Goal: Find specific page/section: Find specific page/section

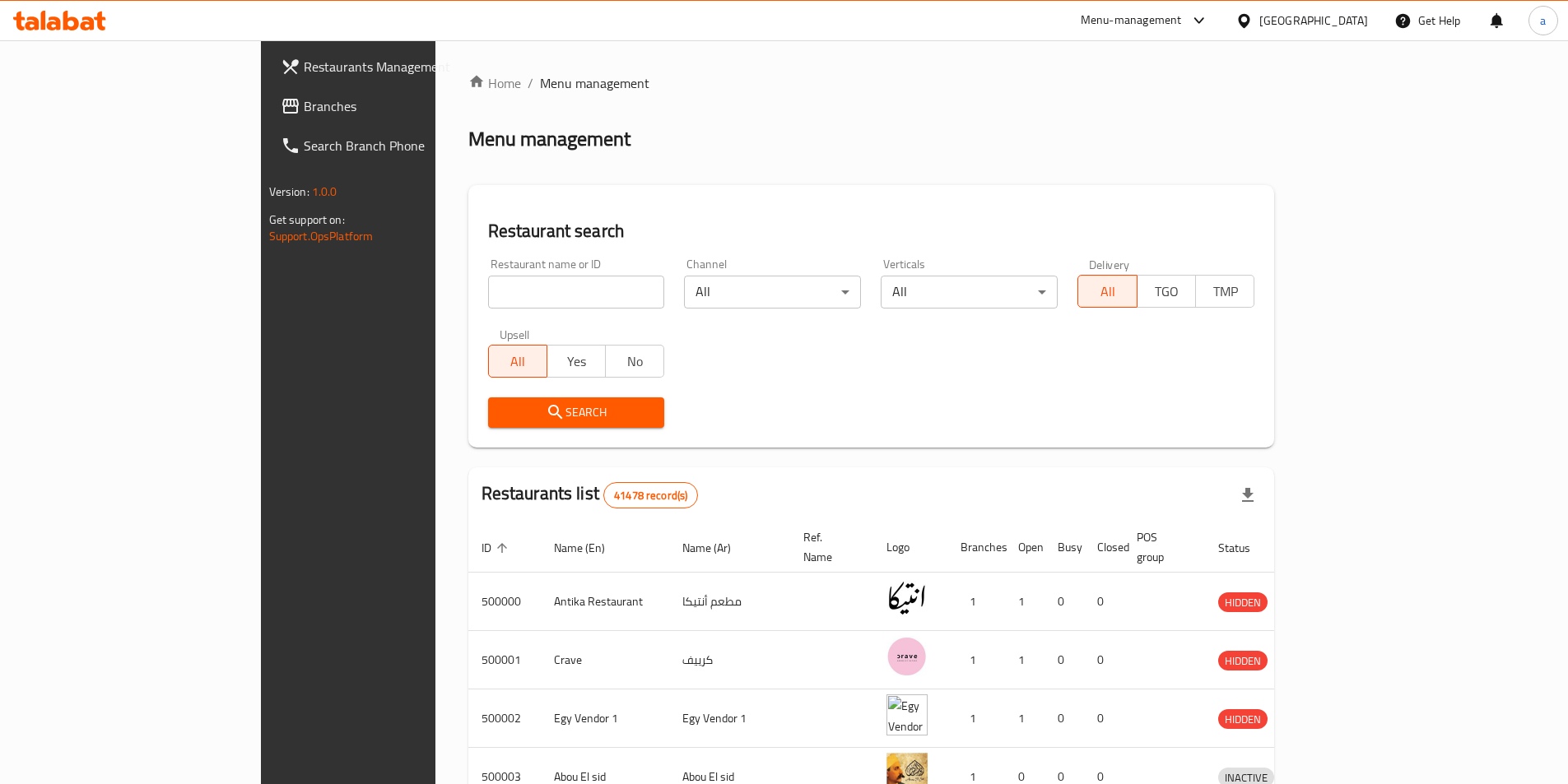
click at [1340, 29] on div "[GEOGRAPHIC_DATA]" at bounding box center [1313, 21] width 109 height 18
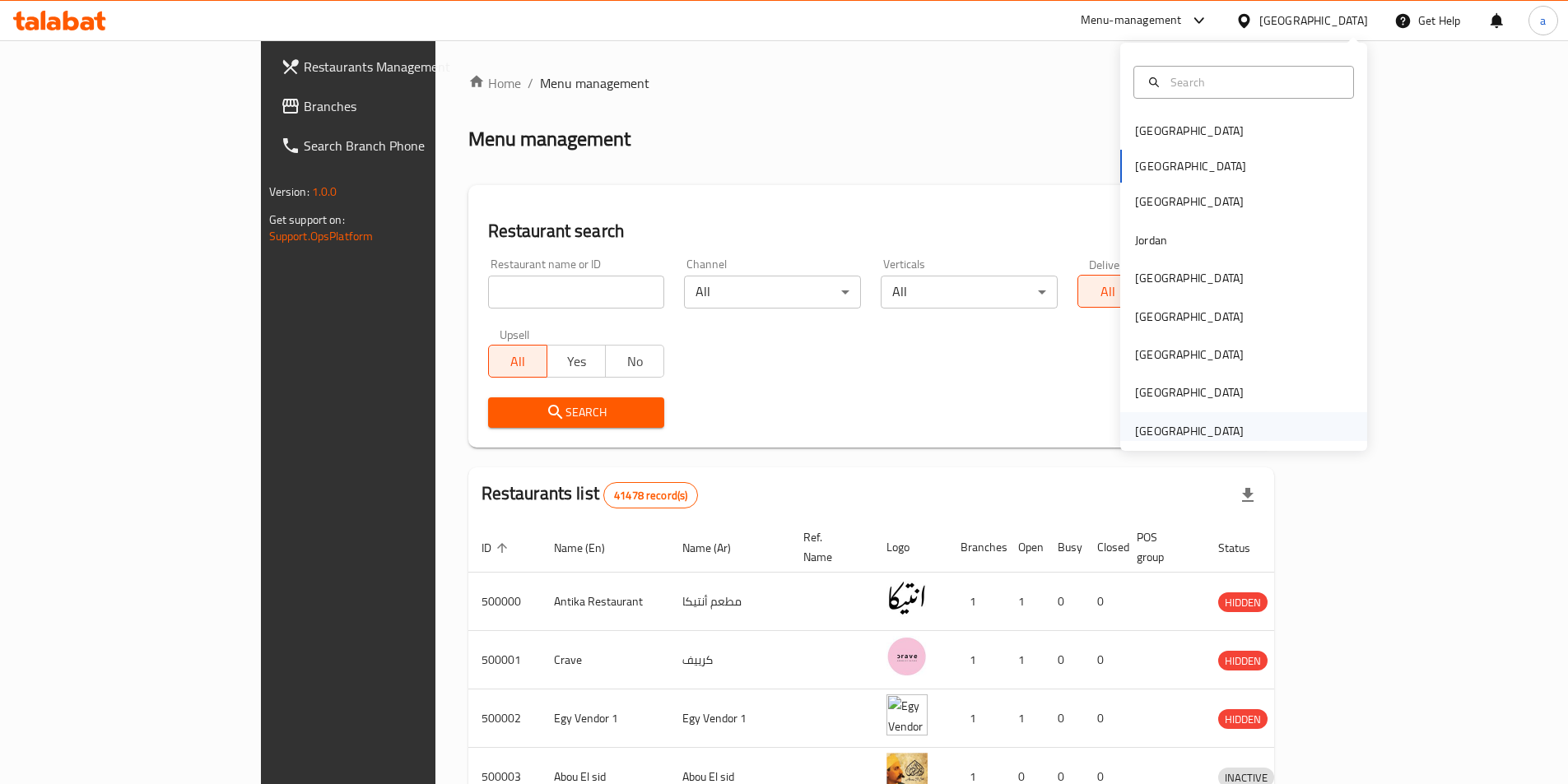
click at [1215, 424] on div "[GEOGRAPHIC_DATA]" at bounding box center [1189, 431] width 109 height 18
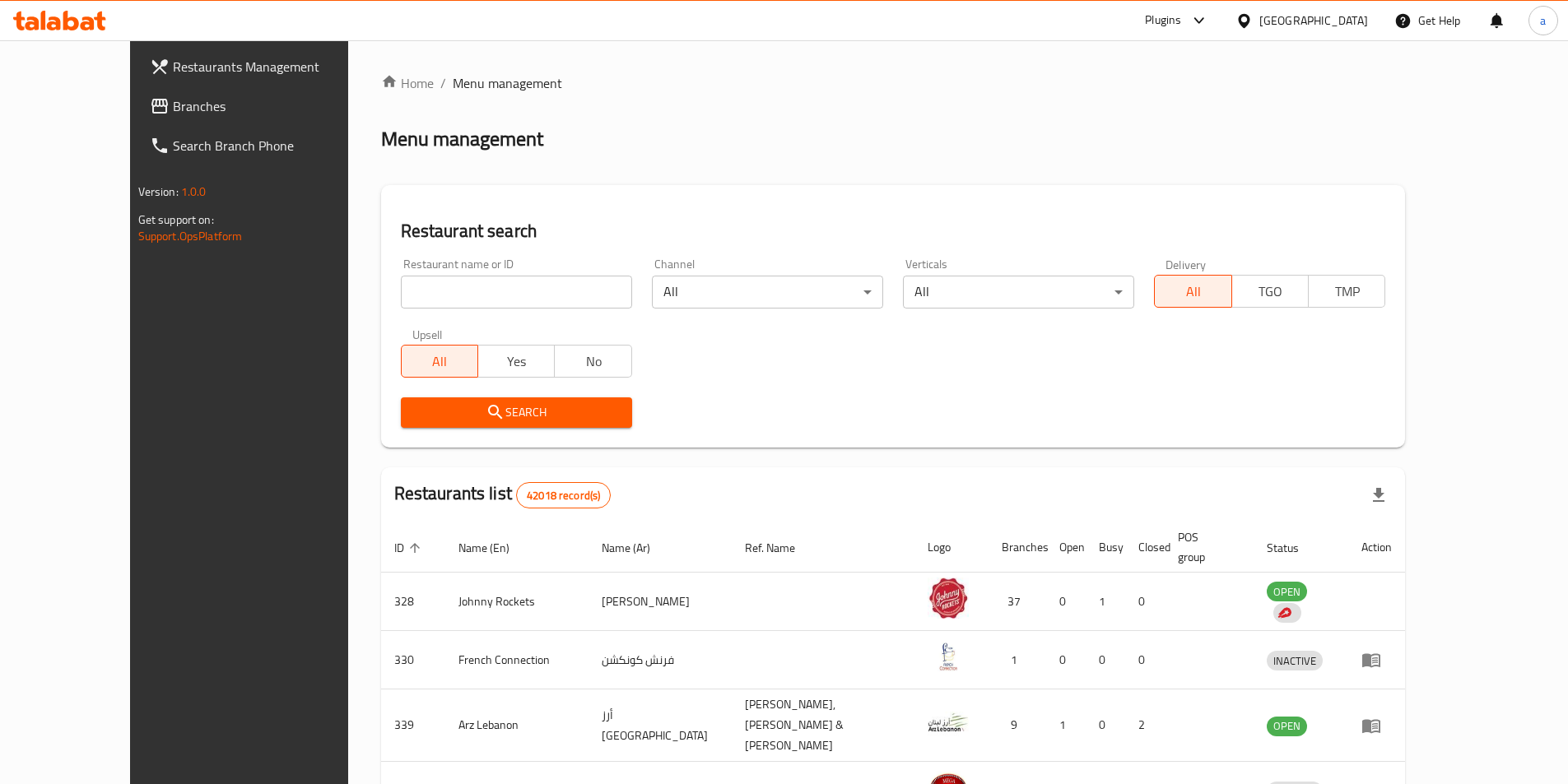
click at [505, 282] on input "search" at bounding box center [516, 292] width 231 height 33
paste input "HPT4SQ"
type input "HPT4SQ"
click at [518, 413] on span "Search" at bounding box center [517, 412] width 205 height 21
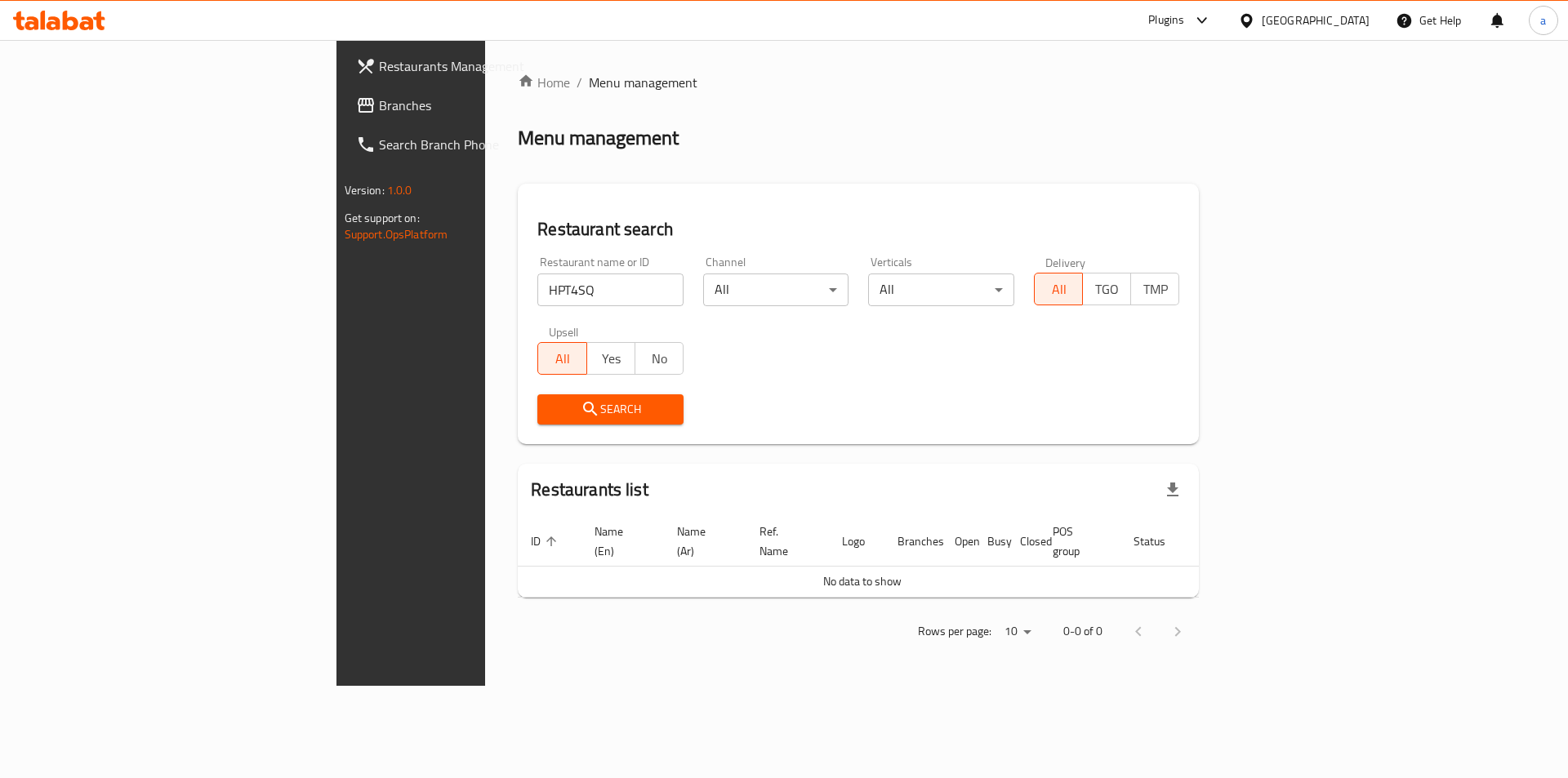
click at [379, 106] on span "Branches" at bounding box center [482, 105] width 207 height 20
